Goal: Use online tool/utility: Utilize a website feature to perform a specific function

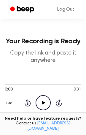
scroll to position [92, 0]
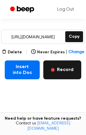
click at [56, 74] on button "Record" at bounding box center [62, 70] width 38 height 19
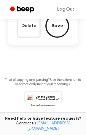
scroll to position [57, 0]
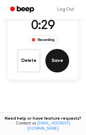
click at [56, 67] on button "Save" at bounding box center [57, 61] width 24 height 24
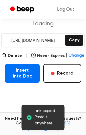
scroll to position [88, 0]
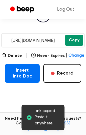
click at [72, 41] on button "Copy" at bounding box center [74, 40] width 18 height 11
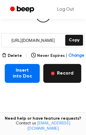
click at [58, 74] on button "Record" at bounding box center [62, 73] width 38 height 19
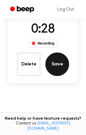
click at [54, 72] on button "Save" at bounding box center [57, 65] width 24 height 24
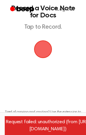
scroll to position [39, 0]
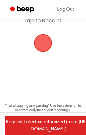
click at [38, 48] on span "button" at bounding box center [43, 43] width 20 height 20
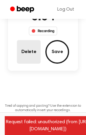
click at [33, 55] on button "Delete" at bounding box center [29, 52] width 24 height 24
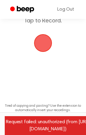
click at [40, 36] on span "button" at bounding box center [43, 43] width 24 height 24
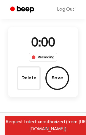
scroll to position [66, 0]
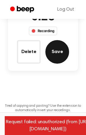
click at [57, 49] on button "Save" at bounding box center [57, 52] width 24 height 24
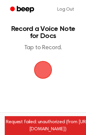
scroll to position [0, 0]
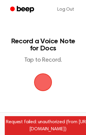
click at [41, 84] on span "button" at bounding box center [42, 82] width 21 height 21
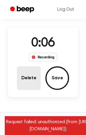
click at [30, 81] on button "Delete" at bounding box center [29, 79] width 24 height 24
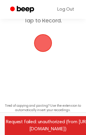
scroll to position [13, 0]
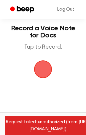
click at [41, 71] on span "button" at bounding box center [43, 69] width 20 height 20
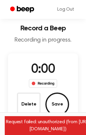
scroll to position [39, 0]
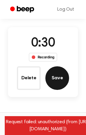
click at [56, 75] on button "Save" at bounding box center [57, 79] width 24 height 24
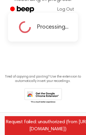
scroll to position [59, 0]
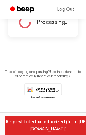
click at [54, 126] on div "Request failed: unauthorized (from [URL][DOMAIN_NAME])" at bounding box center [48, 126] width 86 height 19
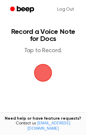
click at [38, 70] on span "button" at bounding box center [42, 72] width 21 height 21
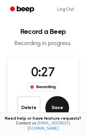
click at [55, 103] on button "Save" at bounding box center [57, 108] width 24 height 24
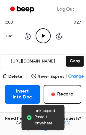
scroll to position [59, 0]
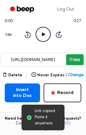
click at [76, 58] on button "Copy" at bounding box center [74, 59] width 17 height 11
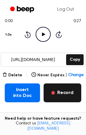
click at [58, 97] on button "Record" at bounding box center [62, 93] width 38 height 19
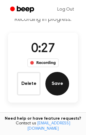
click at [57, 88] on button "Save" at bounding box center [57, 84] width 24 height 24
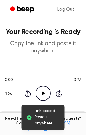
click at [72, 106] on div "0:00 0:27 Your browser does not support the [object Object] element. 1.0x Rewin…" at bounding box center [43, 86] width 76 height 45
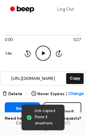
scroll to position [59, 0]
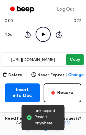
click at [73, 61] on button "Copy" at bounding box center [74, 59] width 17 height 11
